Goal: Browse casually

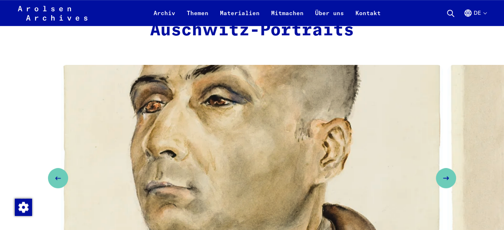
scroll to position [2882, 0]
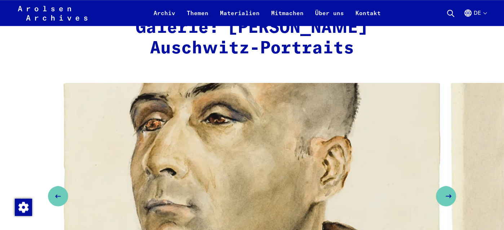
click at [451, 192] on icon "Next slide" at bounding box center [448, 196] width 9 height 9
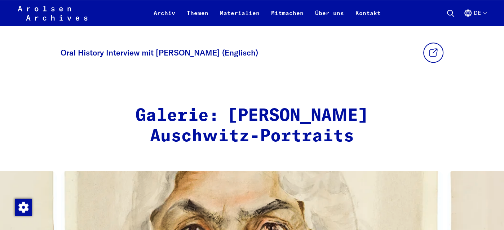
scroll to position [2774, 0]
